Goal: Information Seeking & Learning: Learn about a topic

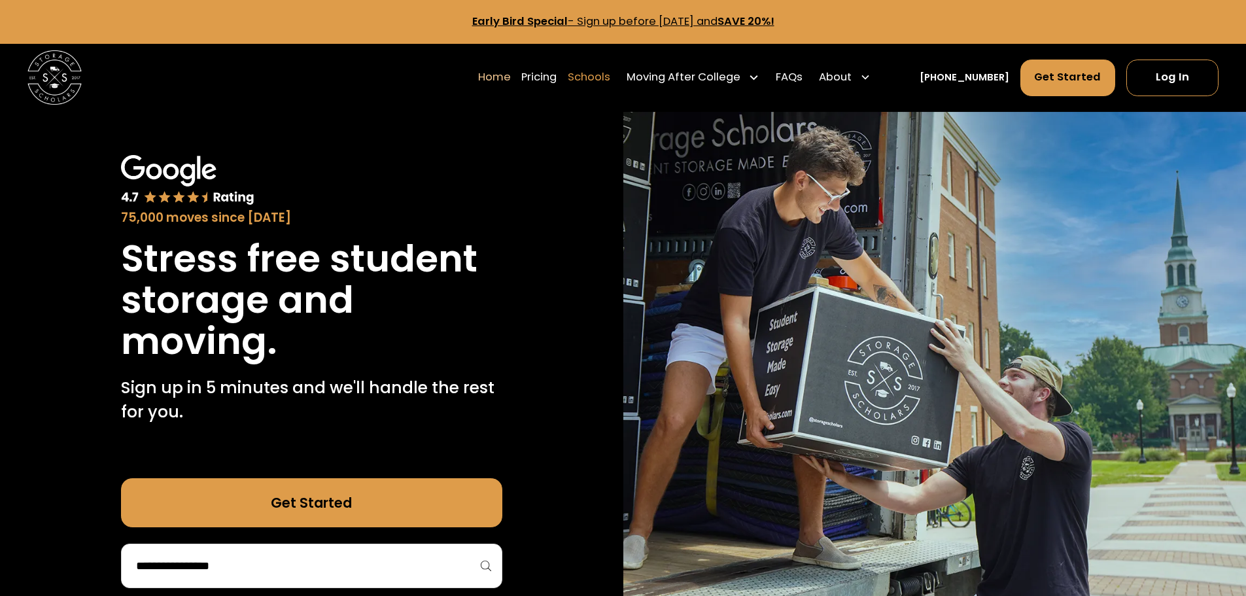
click at [610, 77] on link "Schools" at bounding box center [589, 77] width 43 height 38
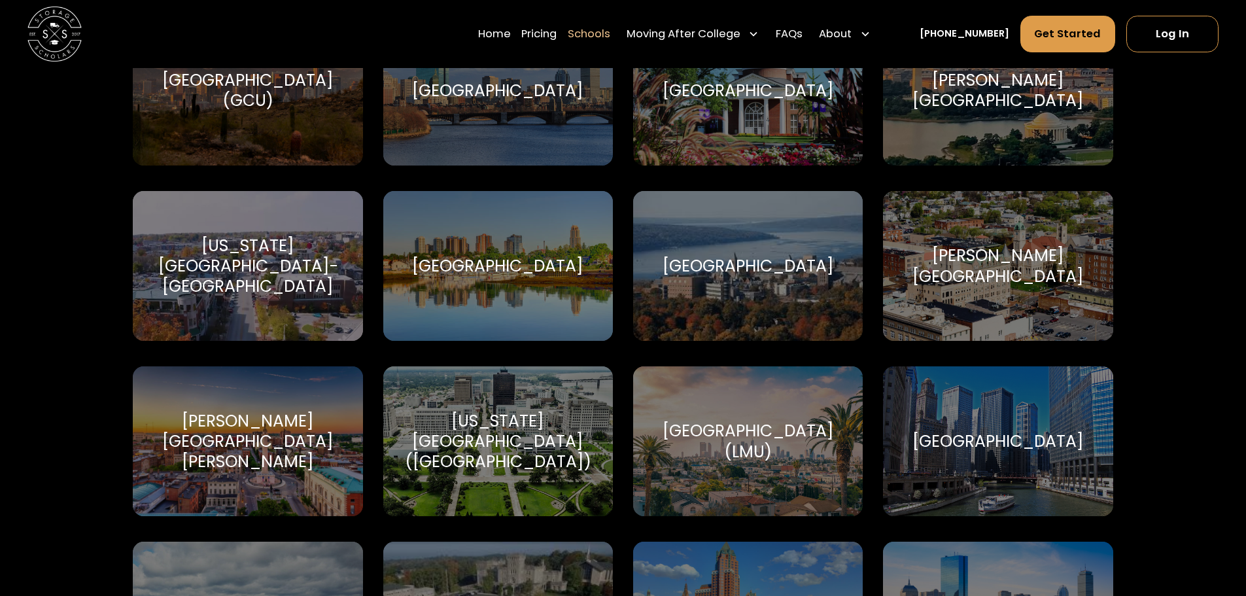
scroll to position [2944, 0]
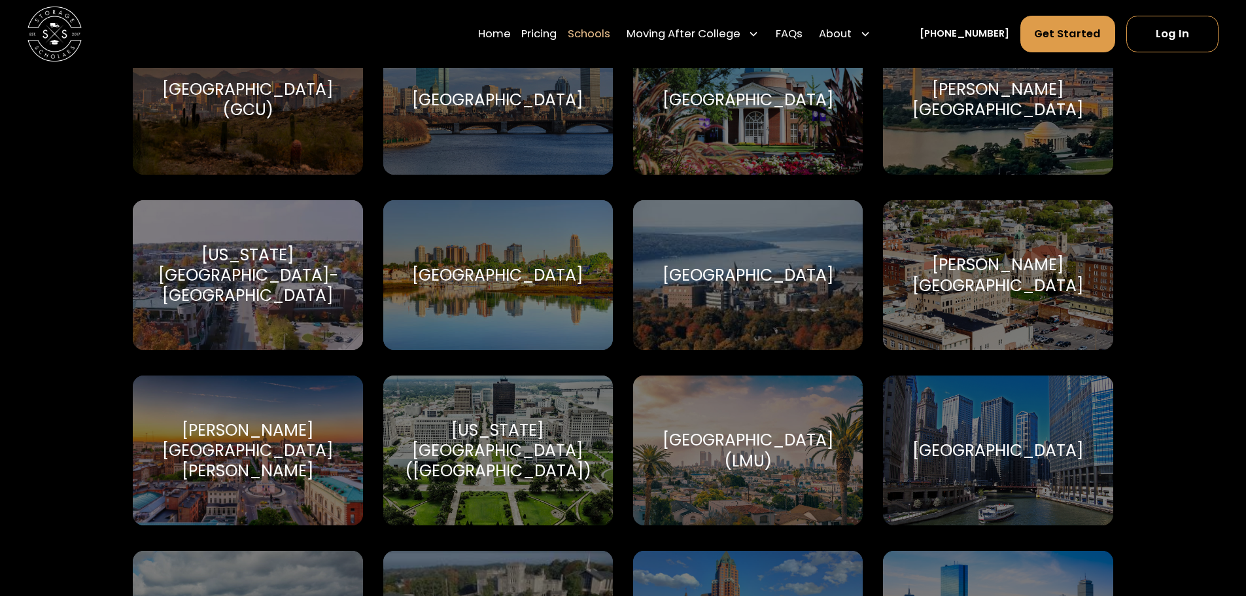
click at [742, 295] on div "[GEOGRAPHIC_DATA]" at bounding box center [748, 275] width 230 height 150
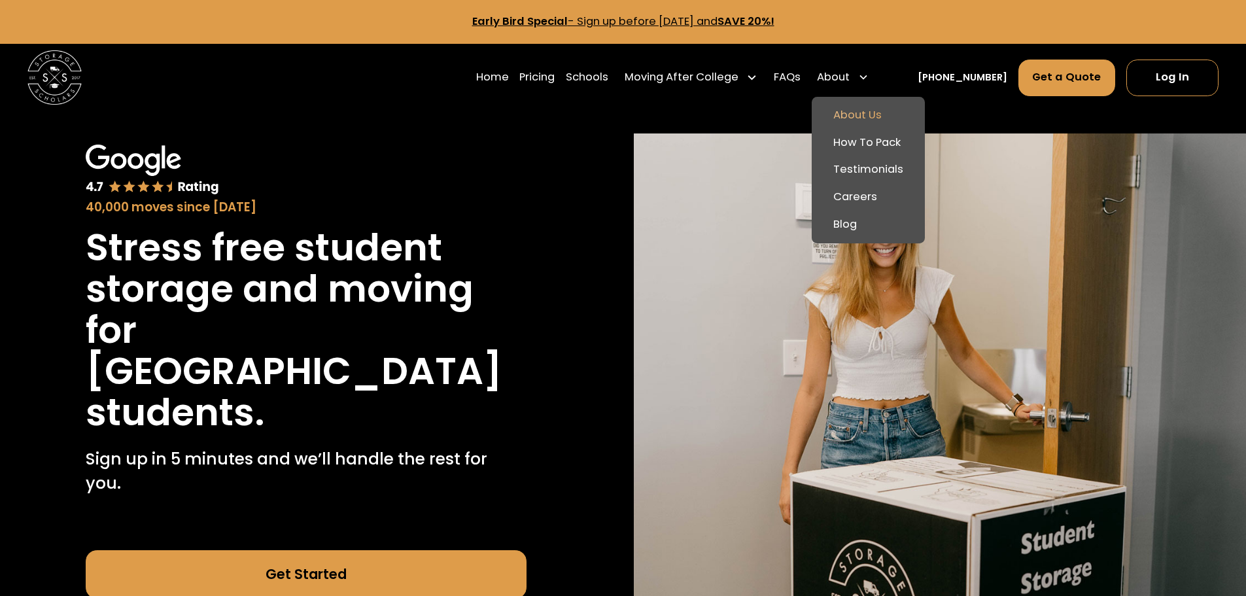
click at [869, 110] on link "About Us" at bounding box center [868, 115] width 103 height 27
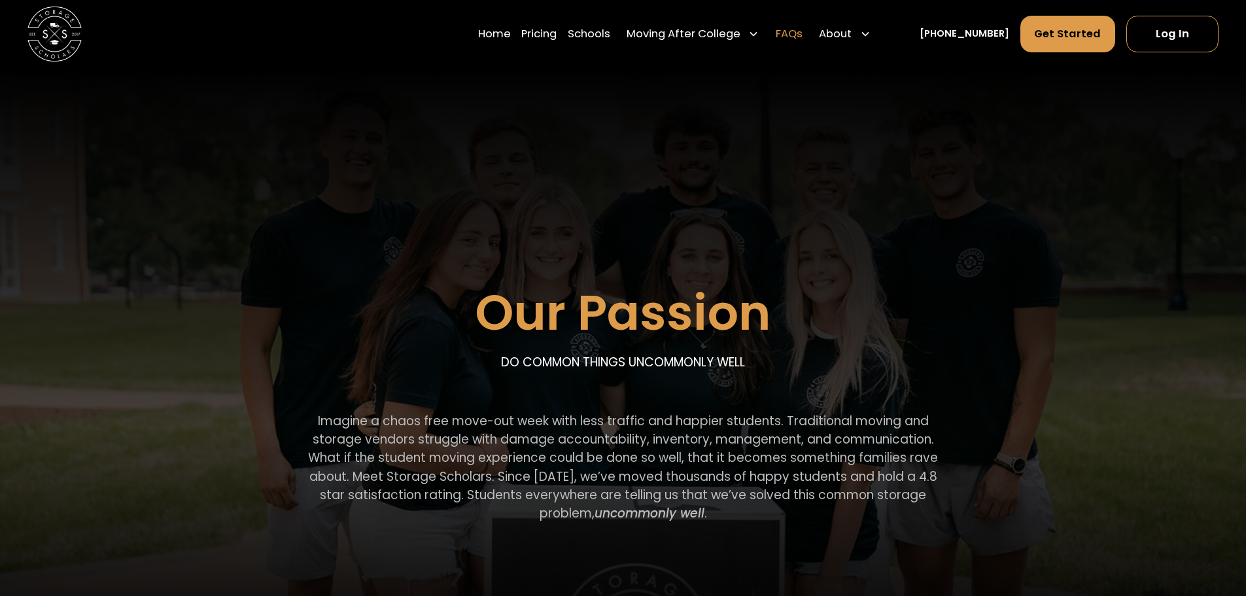
click at [803, 34] on link "FAQs" at bounding box center [789, 34] width 27 height 38
